Goal: Find specific page/section: Find specific page/section

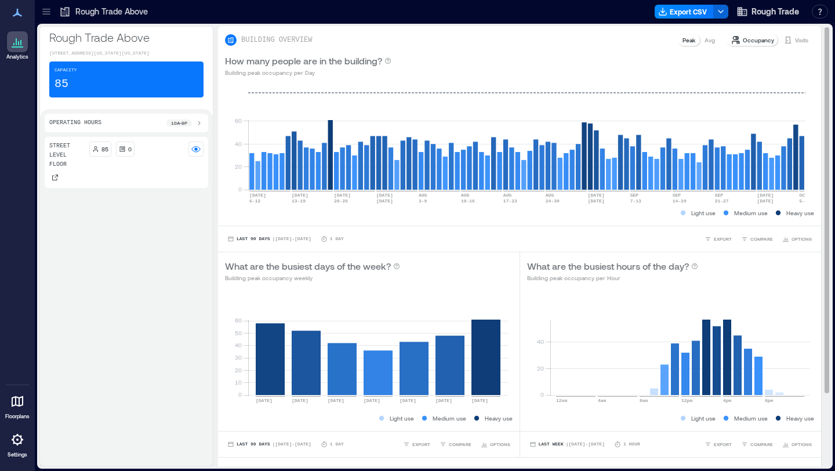
click at [784, 40] on div "Visits" at bounding box center [795, 40] width 34 height 12
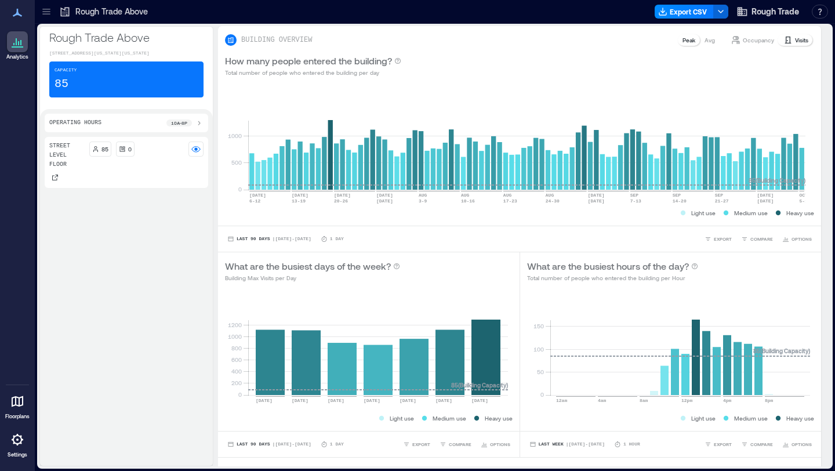
click at [44, 11] on icon at bounding box center [46, 11] width 8 height 1
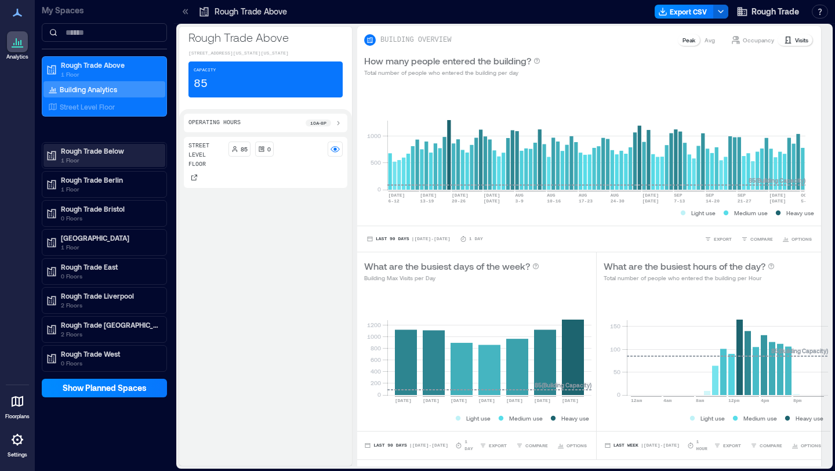
click at [100, 152] on p "Rough Trade Below" at bounding box center [109, 150] width 97 height 9
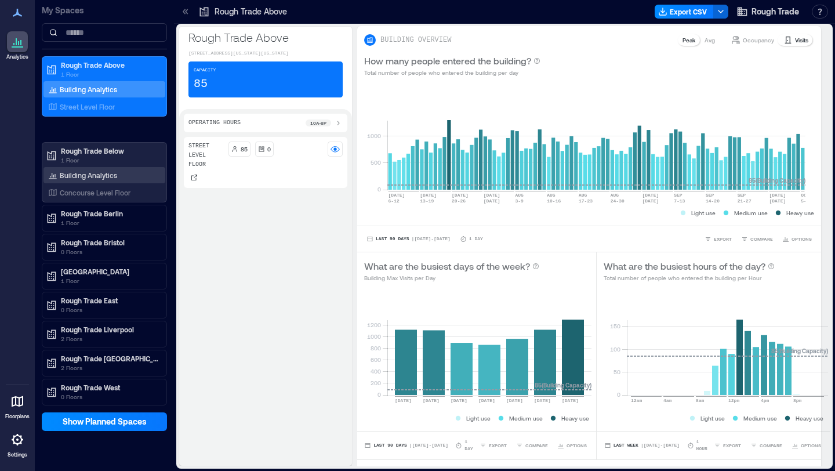
click at [108, 174] on p "Building Analytics" at bounding box center [88, 174] width 57 height 9
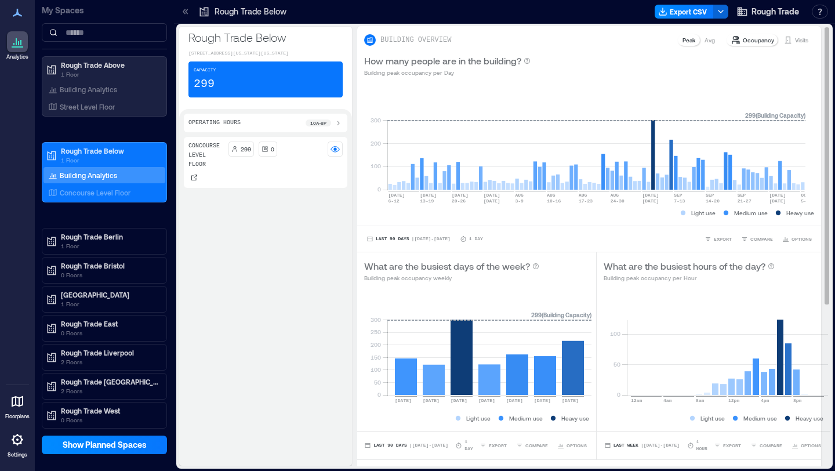
click at [795, 42] on p "Visits" at bounding box center [801, 39] width 13 height 9
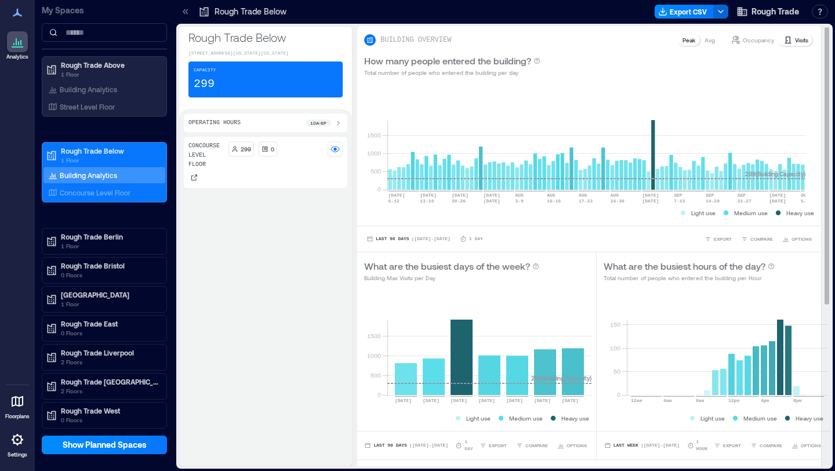
click at [795, 39] on p "Visits" at bounding box center [801, 39] width 13 height 9
